Goal: Feedback & Contribution: Leave review/rating

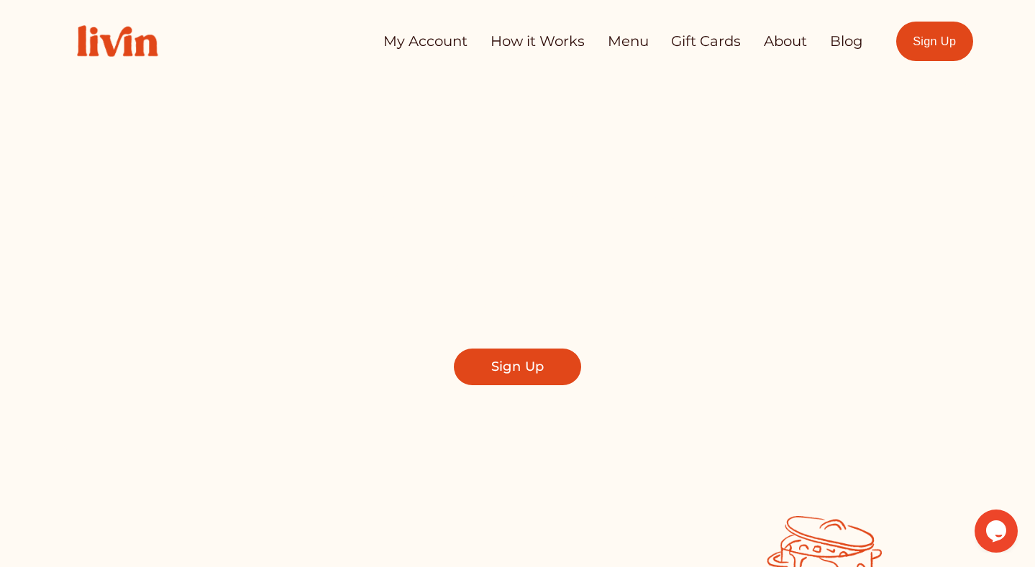
click at [438, 39] on link "My Account" at bounding box center [425, 41] width 84 height 28
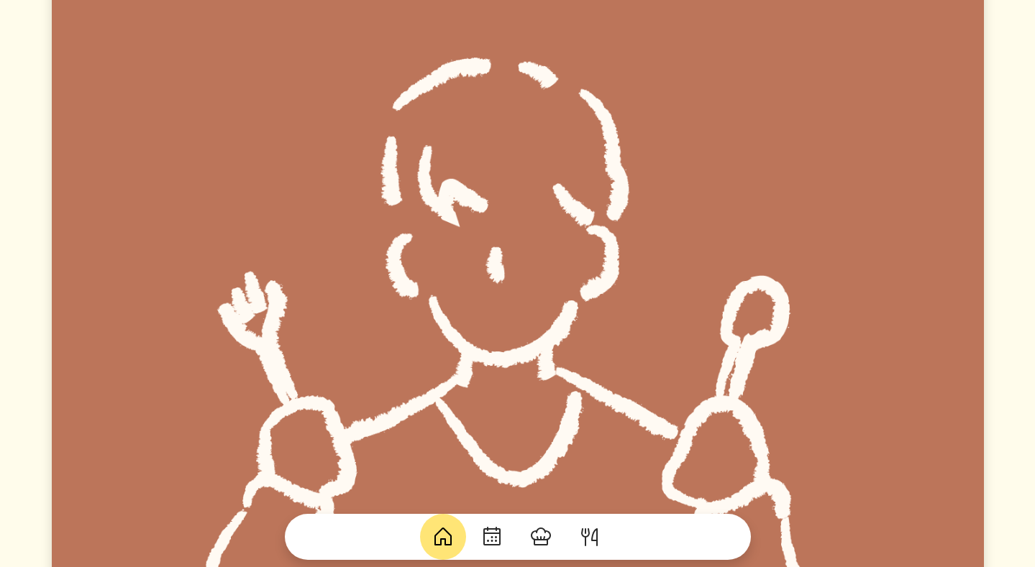
scroll to position [1059, 0]
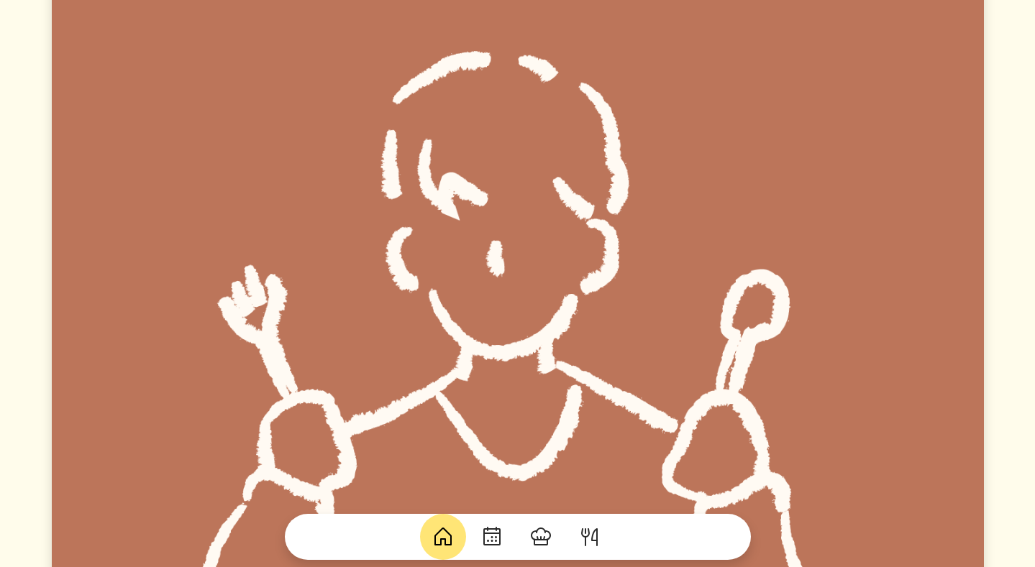
click at [481, 528] on img at bounding box center [491, 537] width 23 height 23
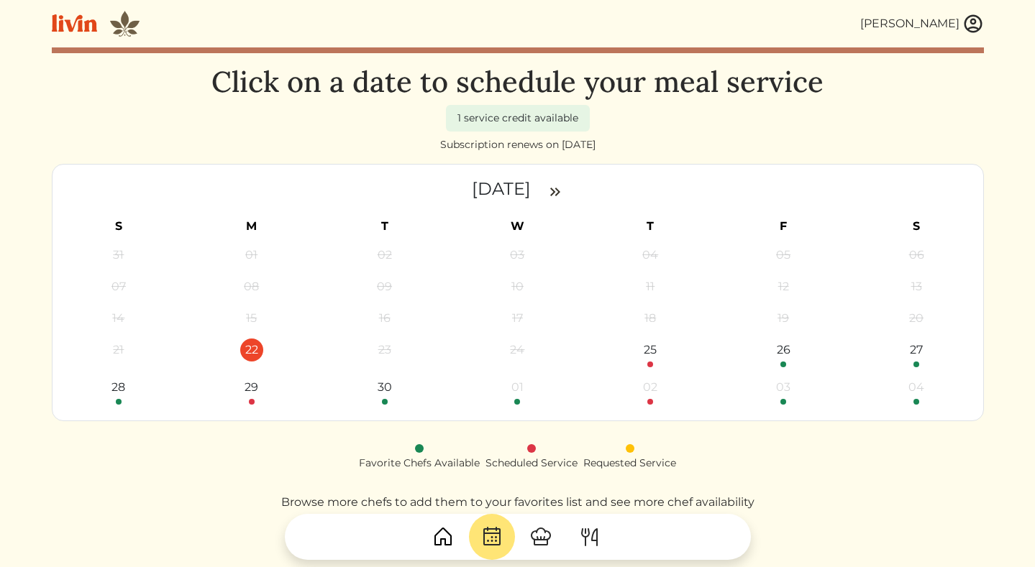
click at [440, 535] on img at bounding box center [442, 537] width 23 height 23
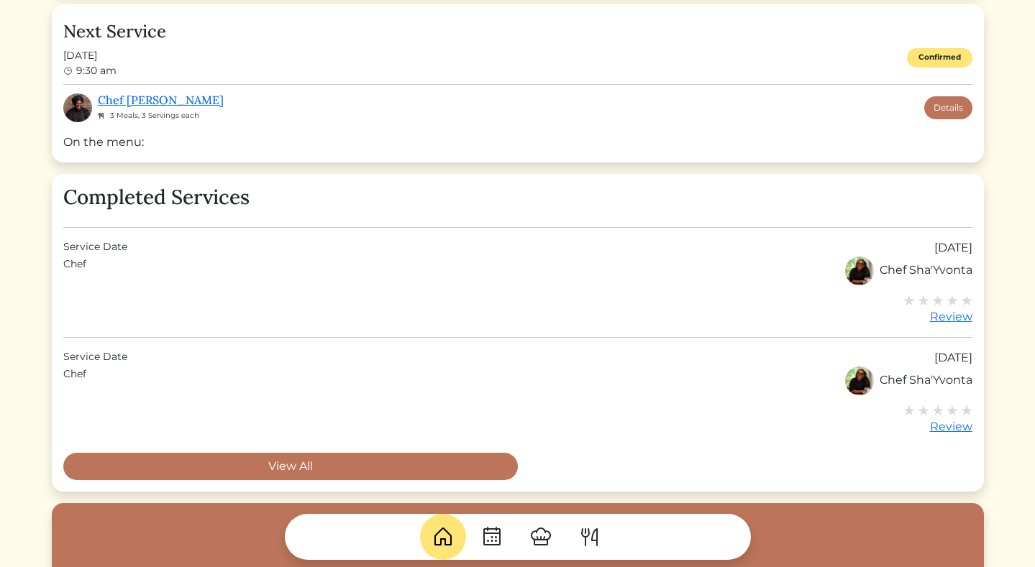
scroll to position [484, 0]
click at [963, 303] on img at bounding box center [967, 300] width 12 height 12
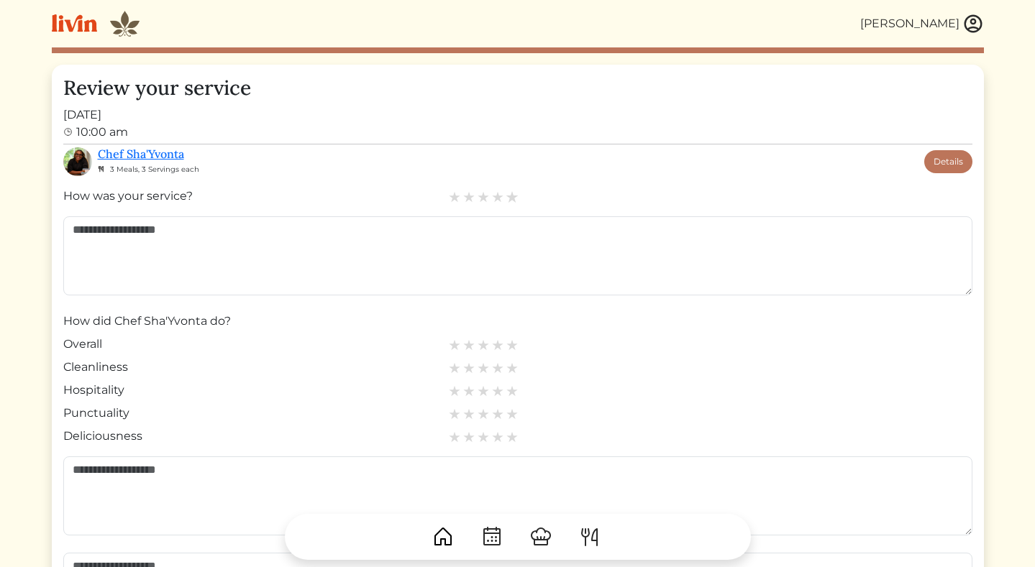
click at [513, 196] on img at bounding box center [511, 197] width 13 height 13
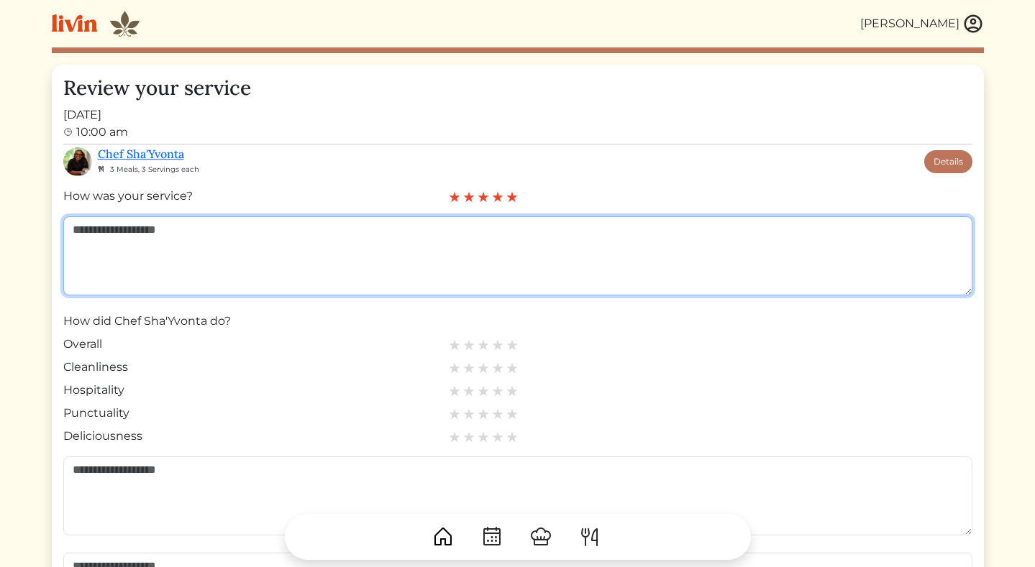
click at [503, 237] on textarea at bounding box center [517, 255] width 909 height 79
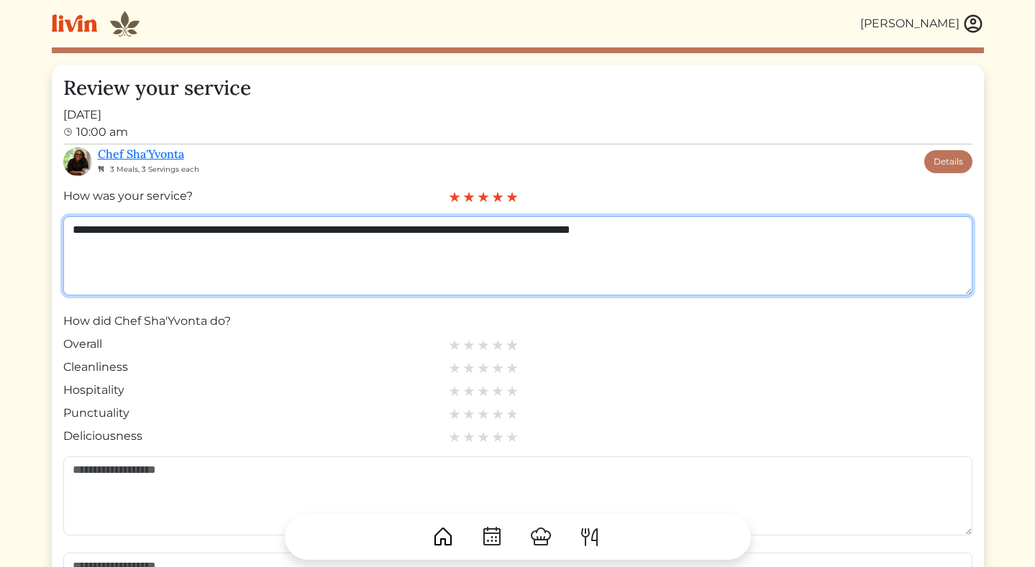
type textarea "**********"
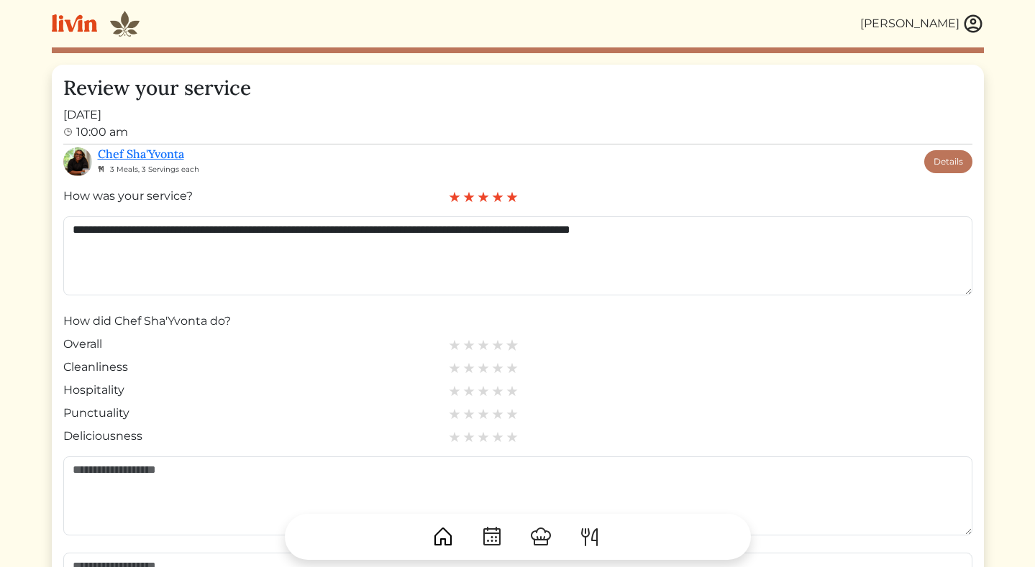
click at [512, 343] on img at bounding box center [511, 345] width 13 height 13
click at [516, 362] on img at bounding box center [511, 368] width 13 height 13
click at [515, 388] on img at bounding box center [511, 391] width 13 height 13
click at [515, 413] on img at bounding box center [511, 414] width 13 height 13
click at [515, 444] on link at bounding box center [512, 436] width 12 height 17
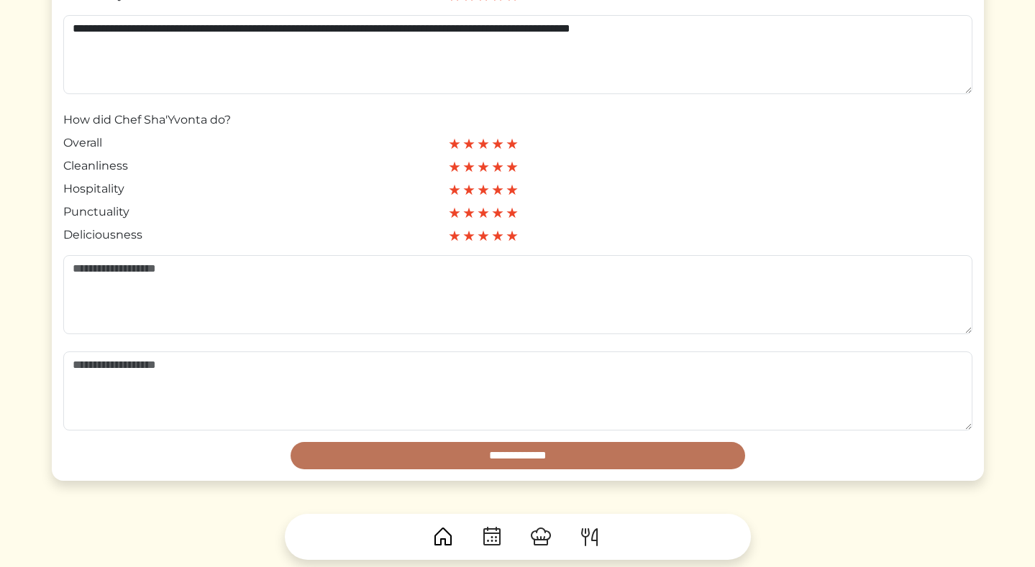
scroll to position [306, 0]
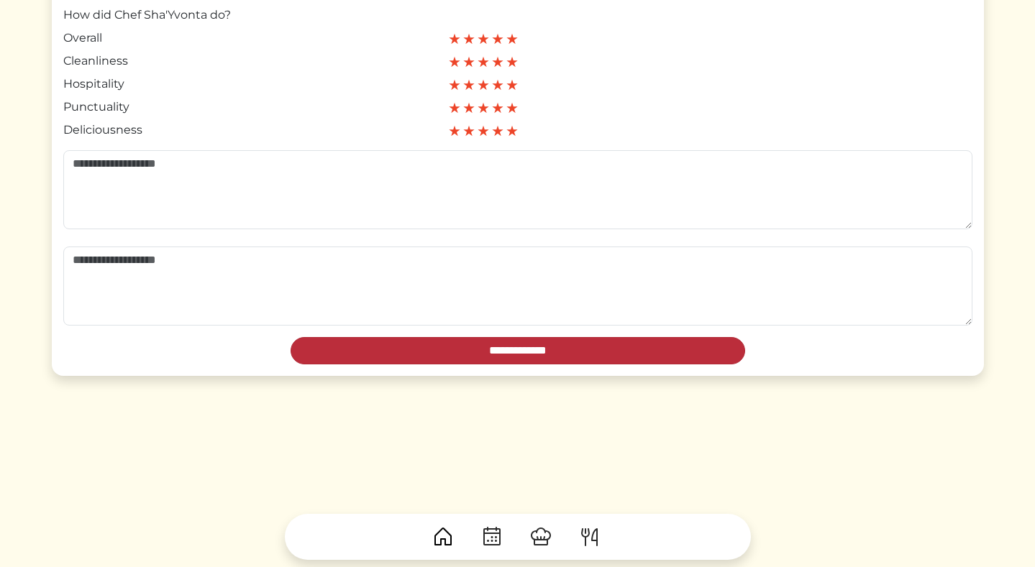
click at [598, 344] on input "**********" at bounding box center [517, 350] width 454 height 27
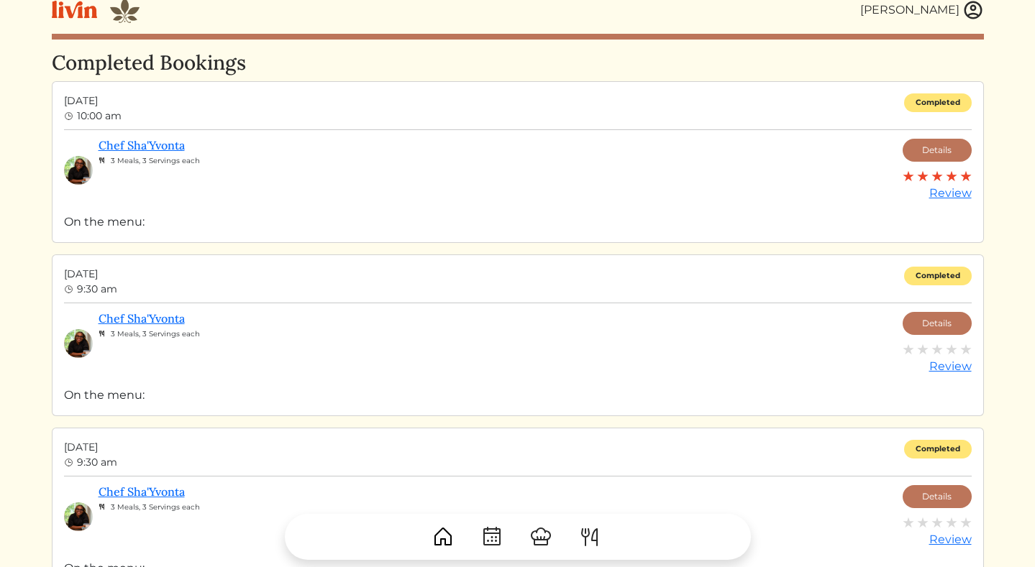
scroll to position [12, 0]
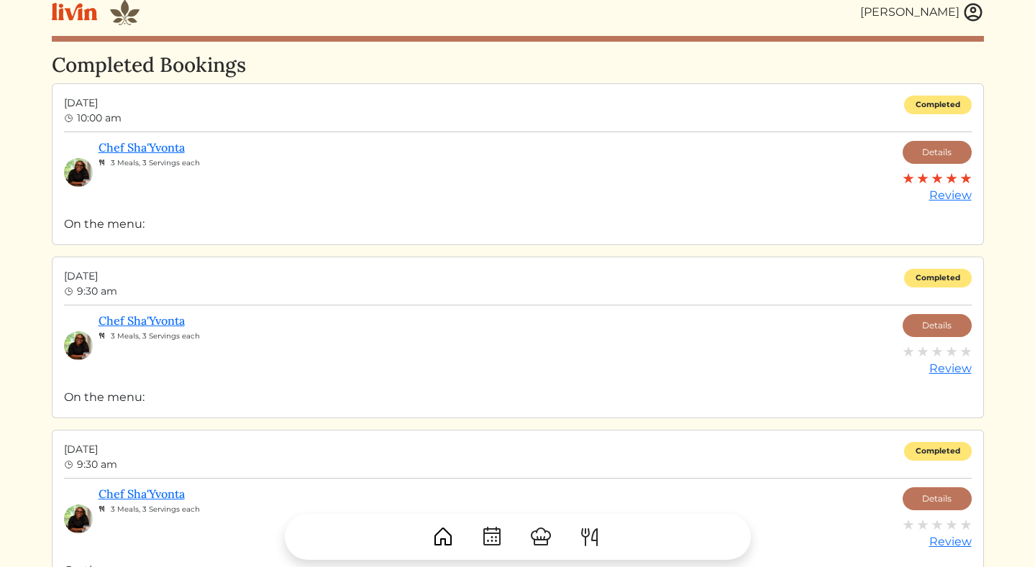
click at [950, 278] on div "Completed" at bounding box center [938, 278] width 68 height 19
click at [936, 324] on link "Details" at bounding box center [936, 325] width 69 height 23
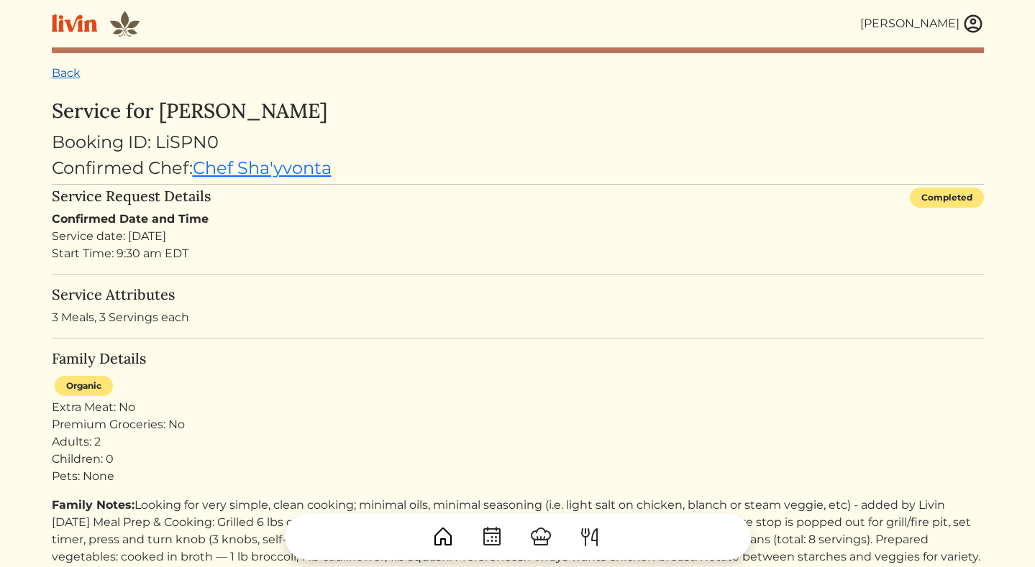
click at [71, 71] on link "Back" at bounding box center [66, 73] width 29 height 14
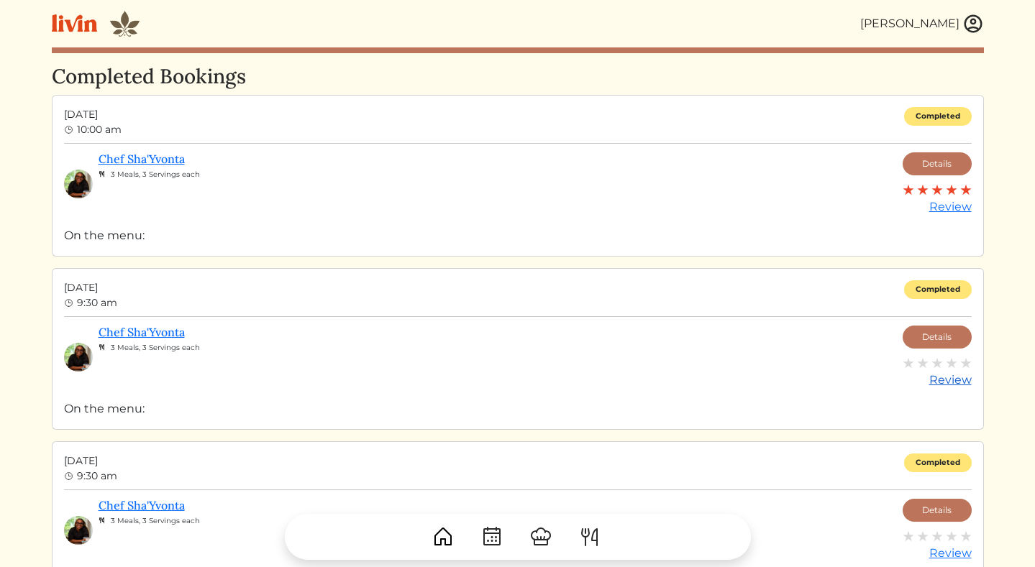
click at [954, 379] on div "Review" at bounding box center [936, 380] width 69 height 17
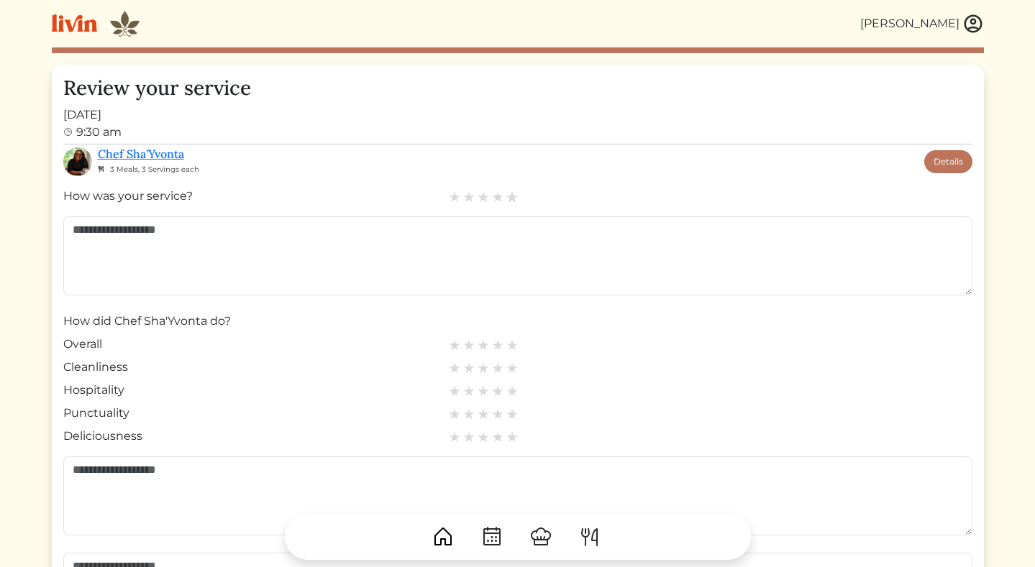
click at [512, 196] on img at bounding box center [511, 197] width 13 height 13
click at [516, 342] on img at bounding box center [511, 345] width 13 height 13
click at [510, 370] on img at bounding box center [511, 368] width 13 height 13
click at [510, 389] on img at bounding box center [511, 391] width 13 height 13
click at [510, 412] on img at bounding box center [511, 414] width 13 height 13
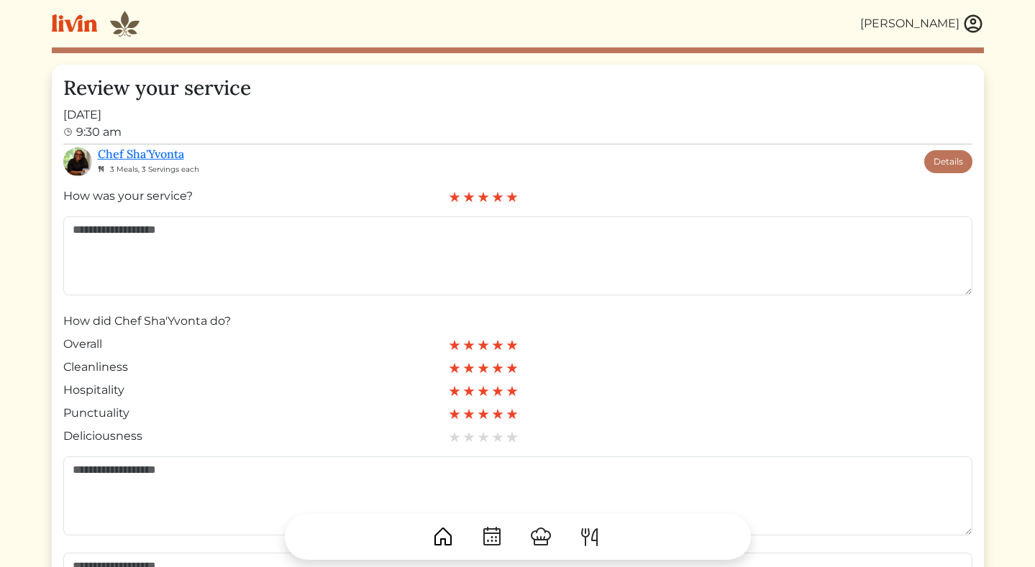
click at [510, 429] on link at bounding box center [512, 436] width 12 height 17
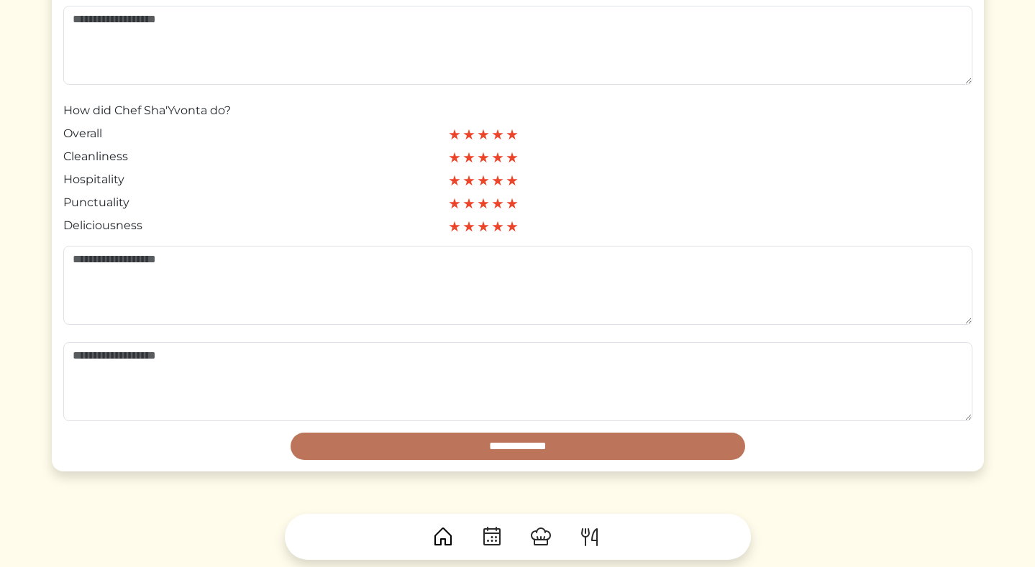
scroll to position [306, 0]
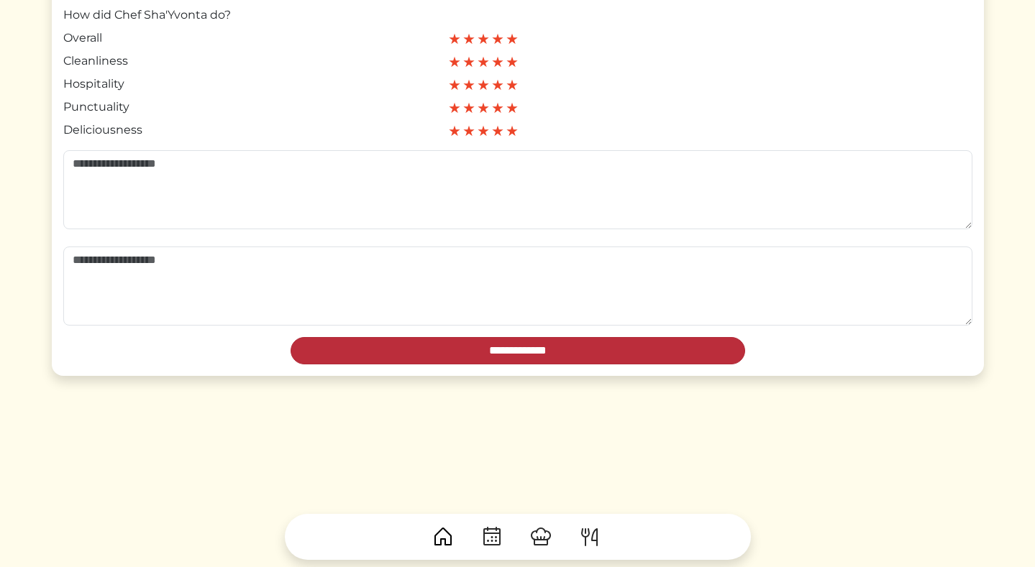
click at [661, 347] on input "**********" at bounding box center [517, 350] width 454 height 27
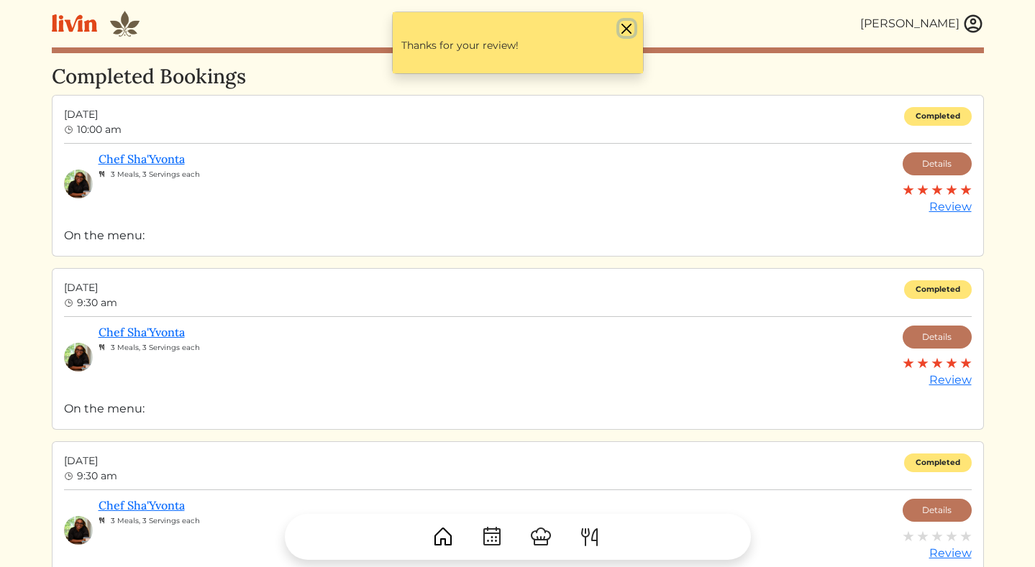
click at [630, 29] on button "Close" at bounding box center [626, 28] width 15 height 15
